Goal: Information Seeking & Learning: Check status

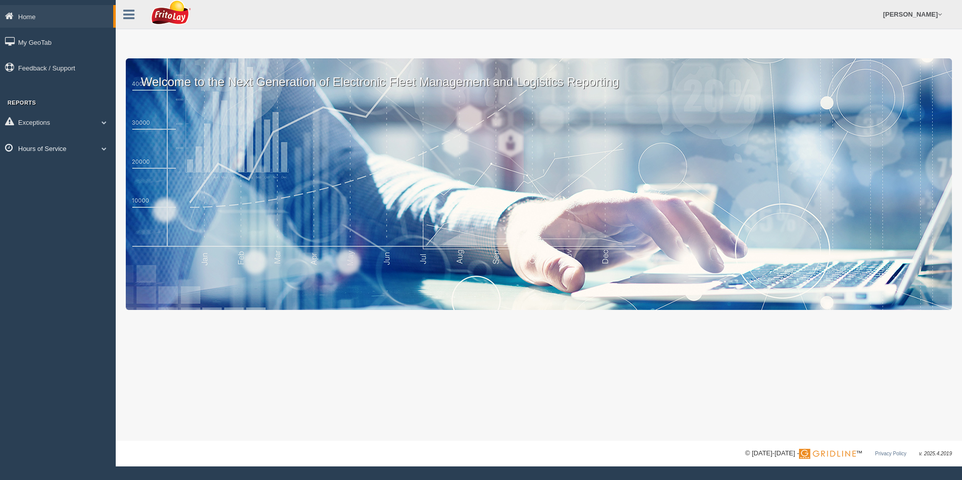
click at [65, 147] on link "Hours of Service" at bounding box center [58, 148] width 116 height 23
click at [58, 166] on link "HOS Explanation Reports" at bounding box center [65, 172] width 95 height 18
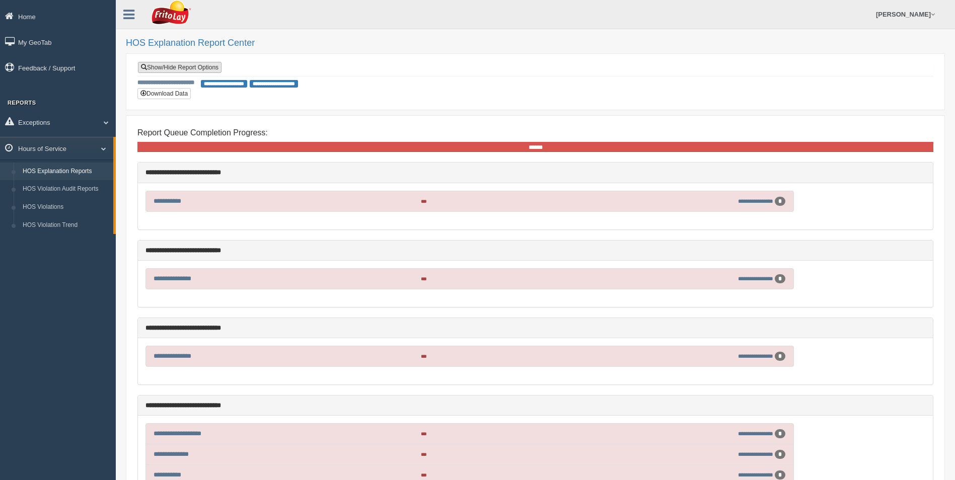
click at [174, 67] on link "Show/Hide Report Options" at bounding box center [180, 67] width 84 height 11
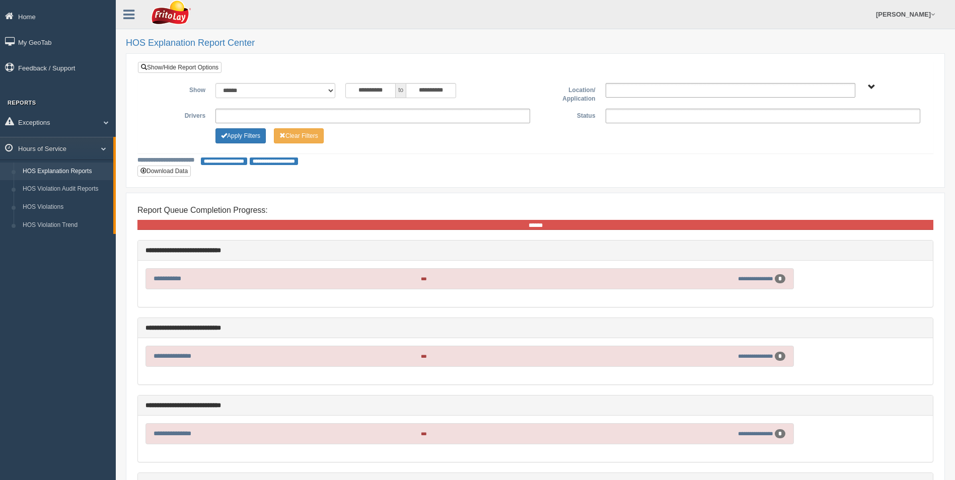
click at [648, 116] on ul at bounding box center [762, 116] width 315 height 15
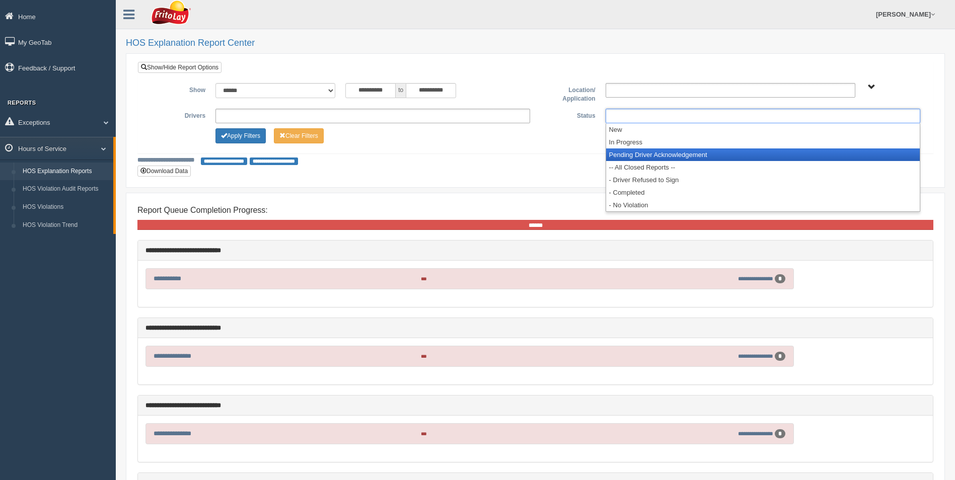
click at [646, 151] on li "Pending Driver Acknowledgement" at bounding box center [763, 154] width 314 height 13
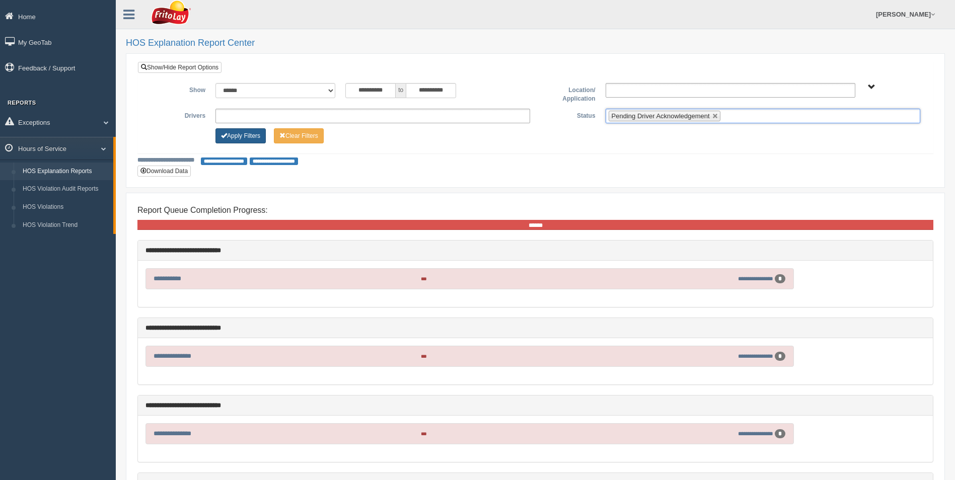
click at [227, 137] on button "Apply Filters" at bounding box center [240, 135] width 50 height 15
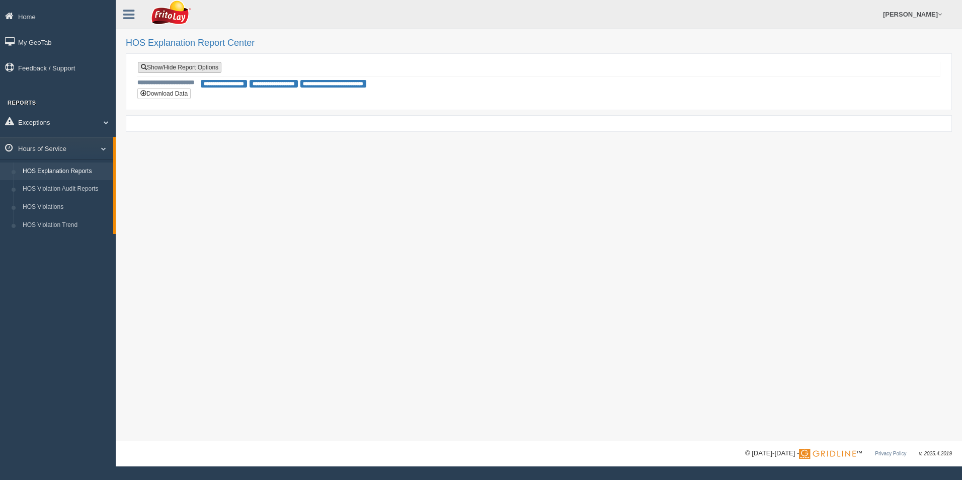
click at [182, 66] on link "Show/Hide Report Options" at bounding box center [180, 67] width 84 height 11
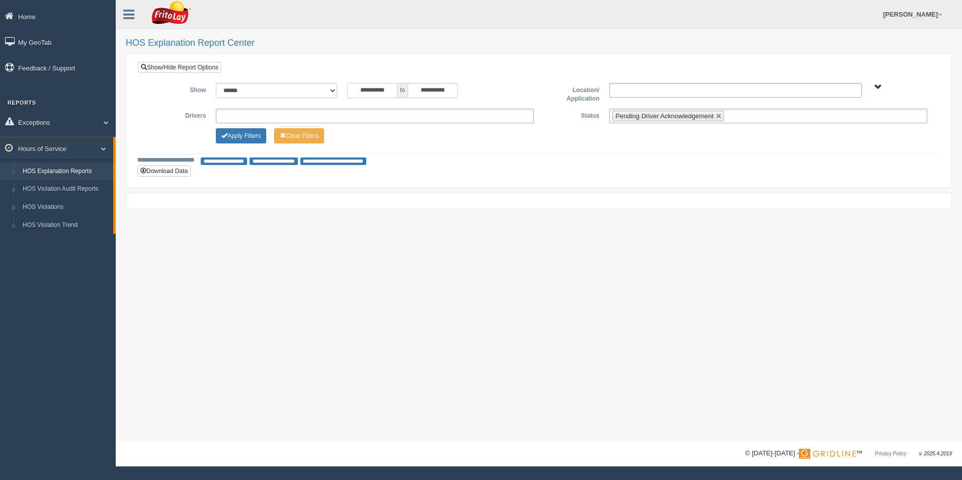
click at [370, 86] on input "**********" at bounding box center [372, 90] width 50 height 15
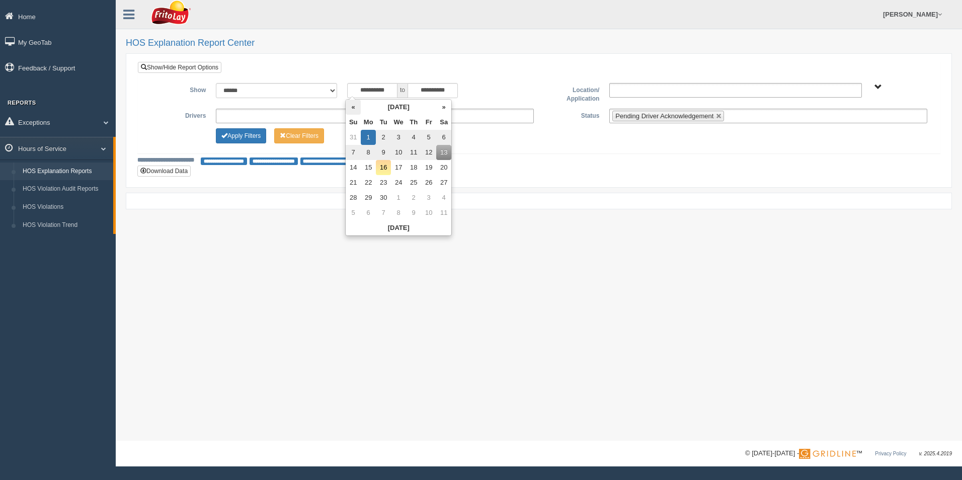
click at [352, 106] on th "«" at bounding box center [353, 107] width 15 height 15
click at [368, 195] on td "25" at bounding box center [370, 197] width 15 height 15
type input "**********"
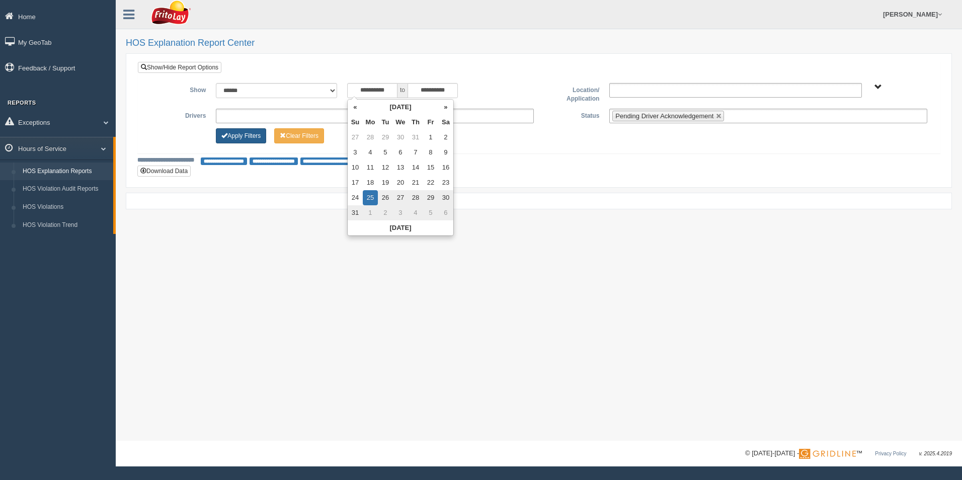
click at [247, 136] on button "Apply Filters" at bounding box center [241, 135] width 50 height 15
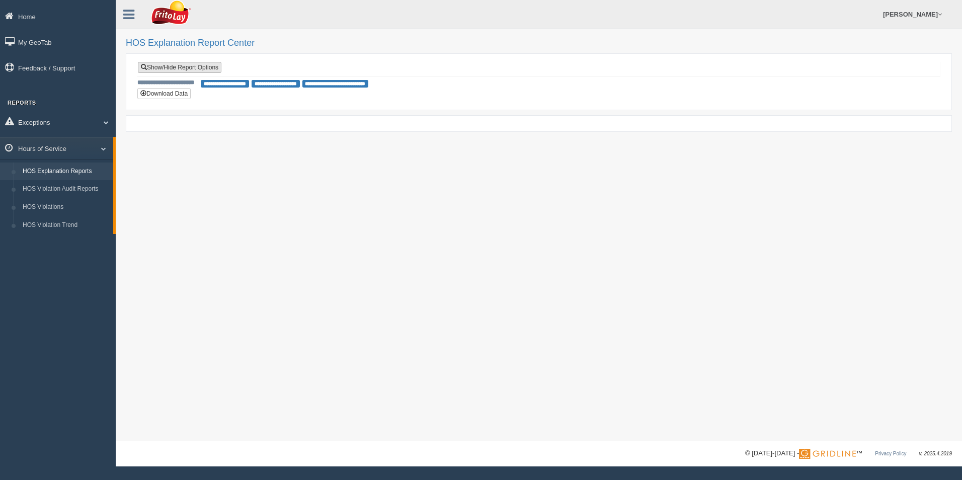
click at [198, 62] on link "Show/Hide Report Options" at bounding box center [180, 67] width 84 height 11
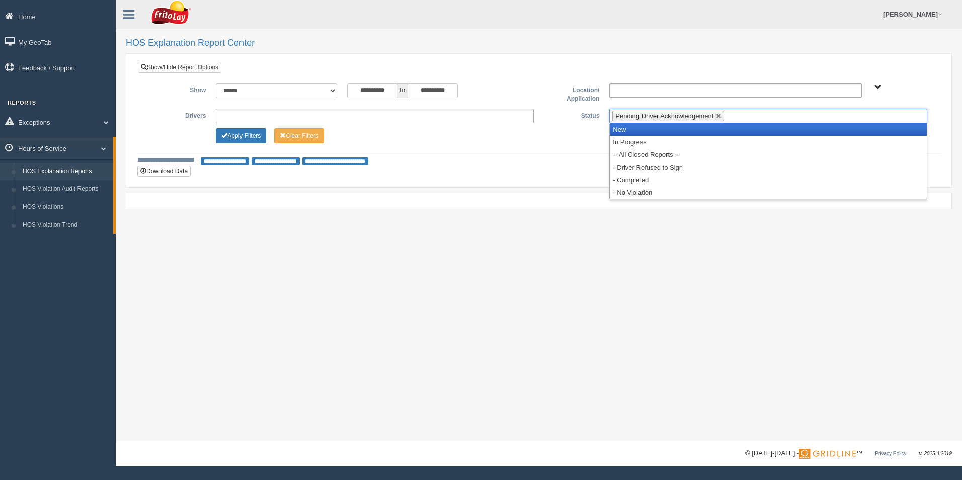
click at [678, 119] on span "Pending Driver Acknowledgement" at bounding box center [664, 116] width 98 height 8
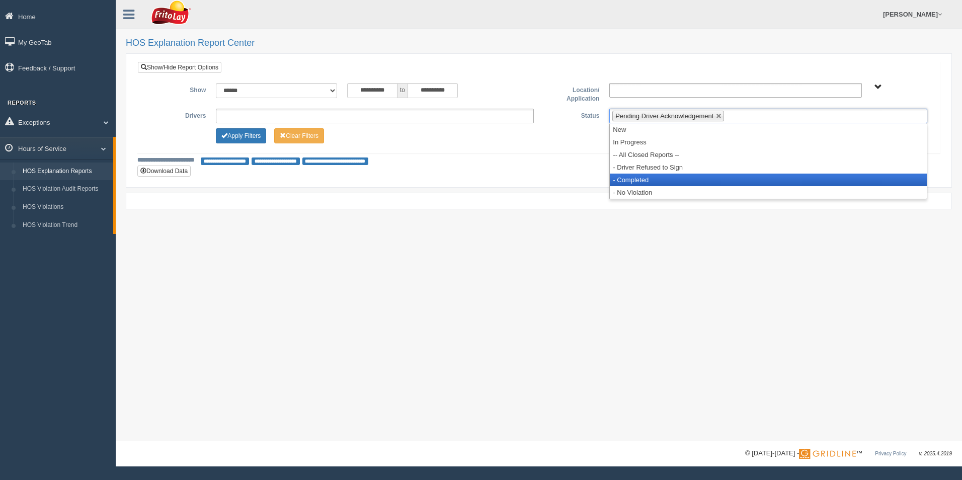
click at [654, 178] on li "- Completed" at bounding box center [768, 180] width 317 height 13
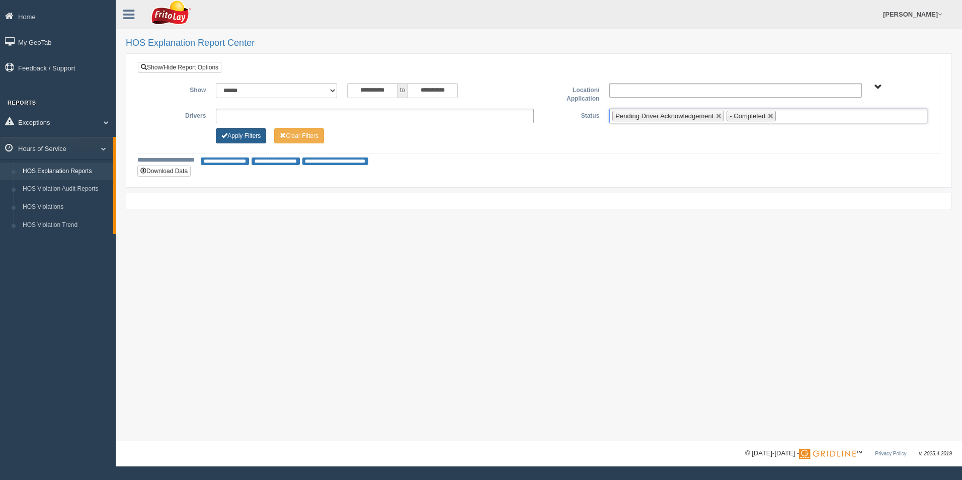
click at [254, 128] on button "Apply Filters" at bounding box center [241, 135] width 50 height 15
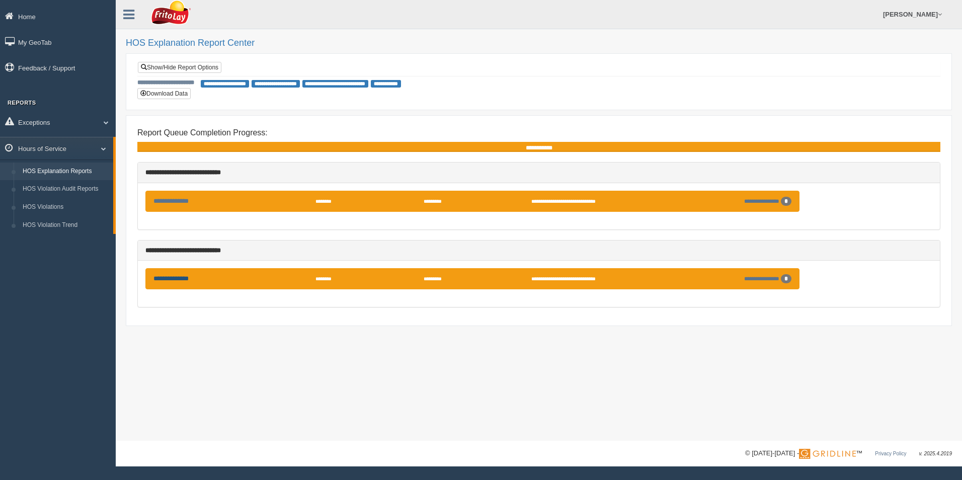
click at [163, 277] on link "**********" at bounding box center [170, 278] width 35 height 7
